Goal: Transaction & Acquisition: Subscribe to service/newsletter

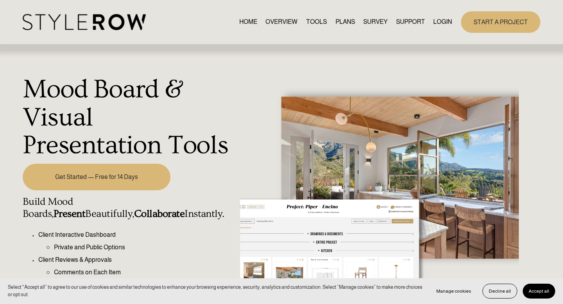
click at [117, 184] on link "Get Started — Free for 14 Days" at bounding box center [97, 177] width 148 height 27
click at [283, 22] on link "OVERVIEW" at bounding box center [282, 22] width 32 height 11
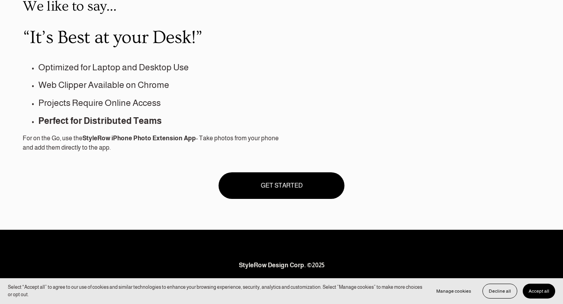
scroll to position [722, 0]
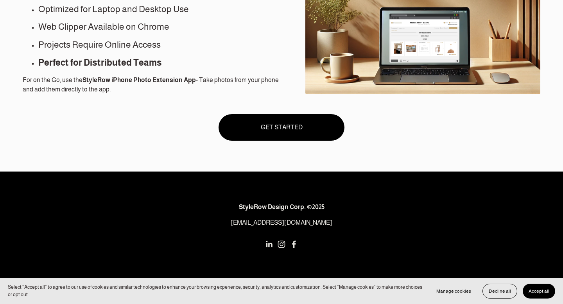
click at [290, 140] on link "GET STARTED" at bounding box center [282, 127] width 126 height 27
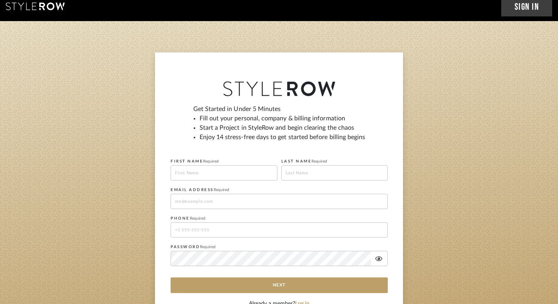
scroll to position [9, 0]
